Goal: Information Seeking & Learning: Learn about a topic

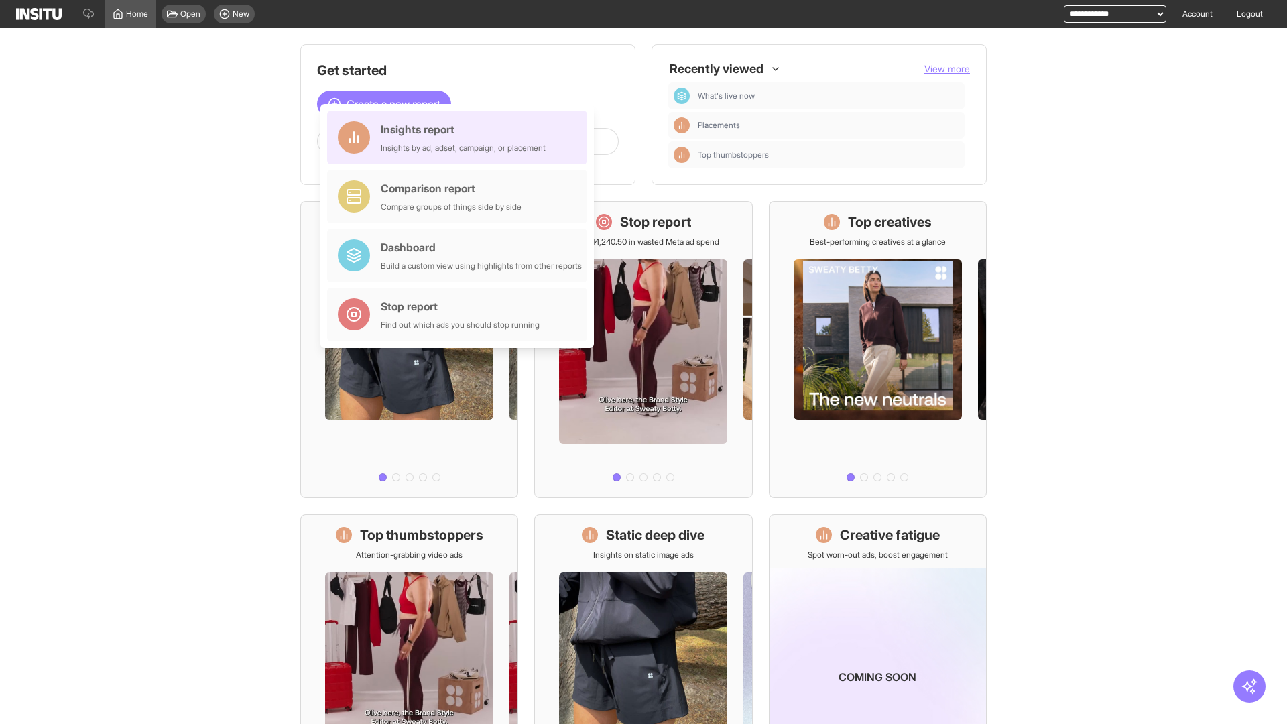
click at [460, 137] on div "Insights report Insights by ad, adset, campaign, or placement" at bounding box center [463, 137] width 165 height 32
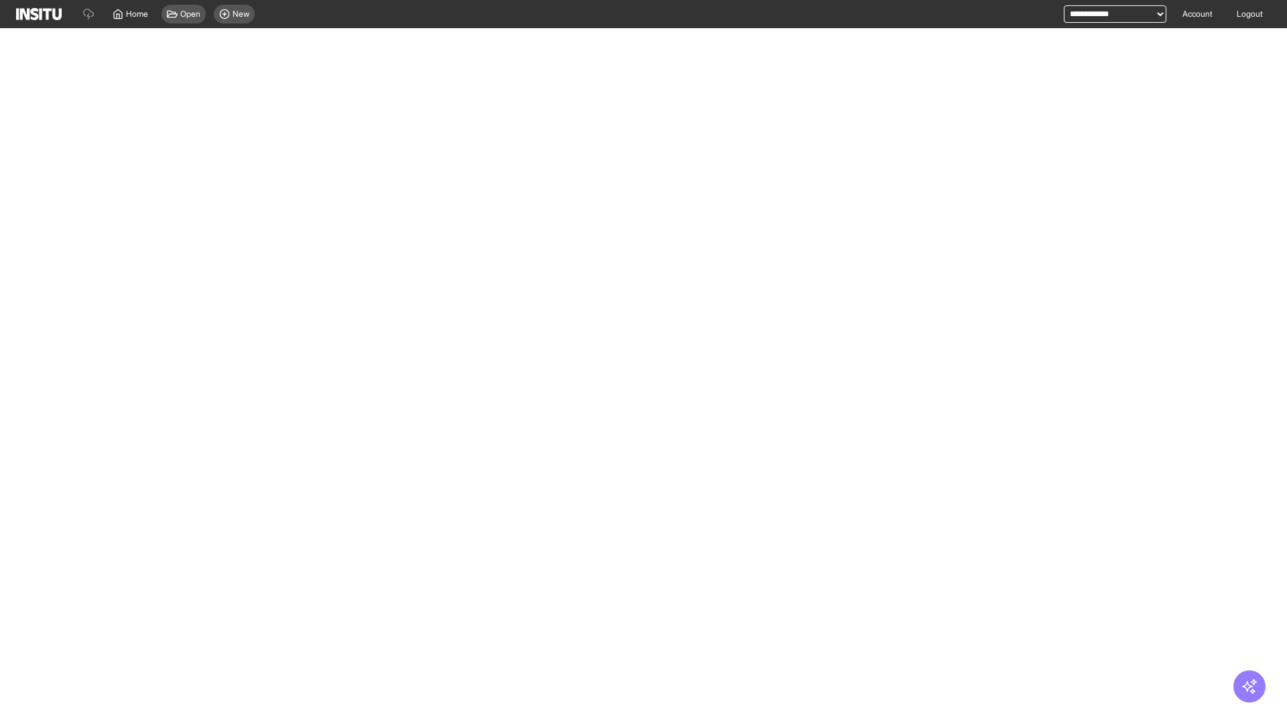
select select "**"
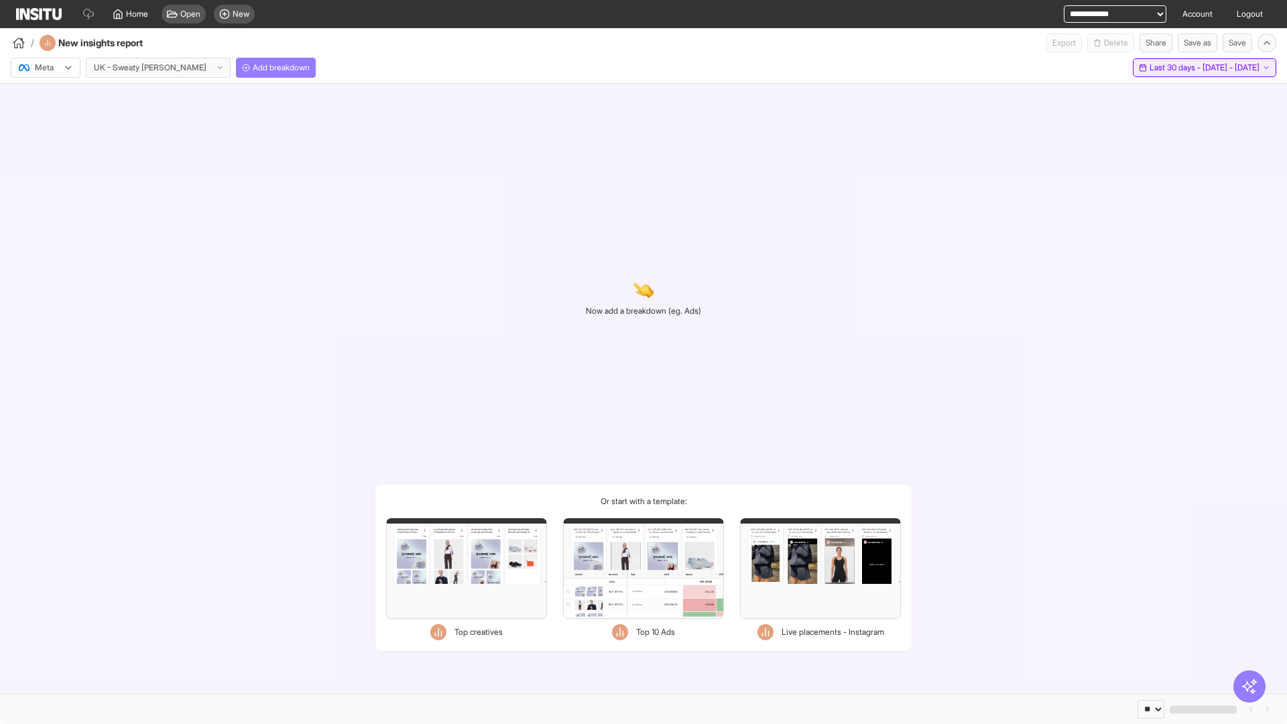
click at [1175, 68] on span "Last 30 days - [DATE] - [DATE]" at bounding box center [1204, 67] width 110 height 11
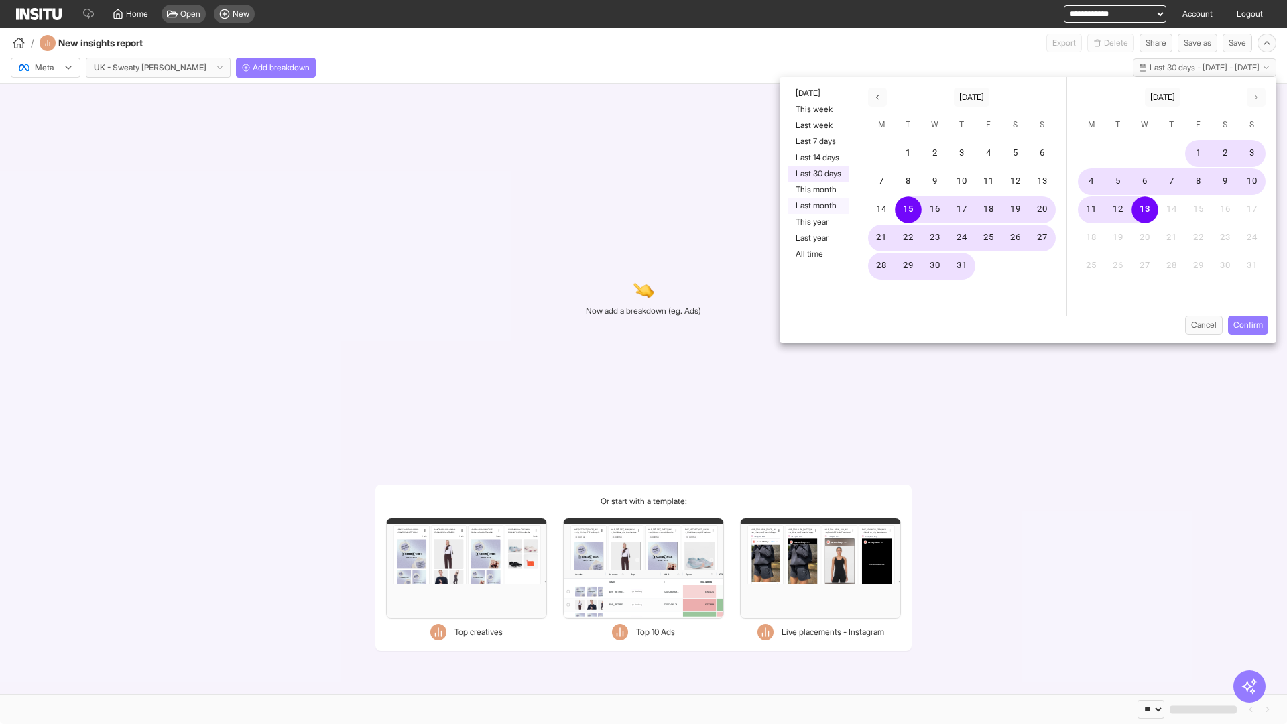
click at [817, 206] on button "Last month" at bounding box center [818, 206] width 62 height 16
